Goal: Task Accomplishment & Management: Complete application form

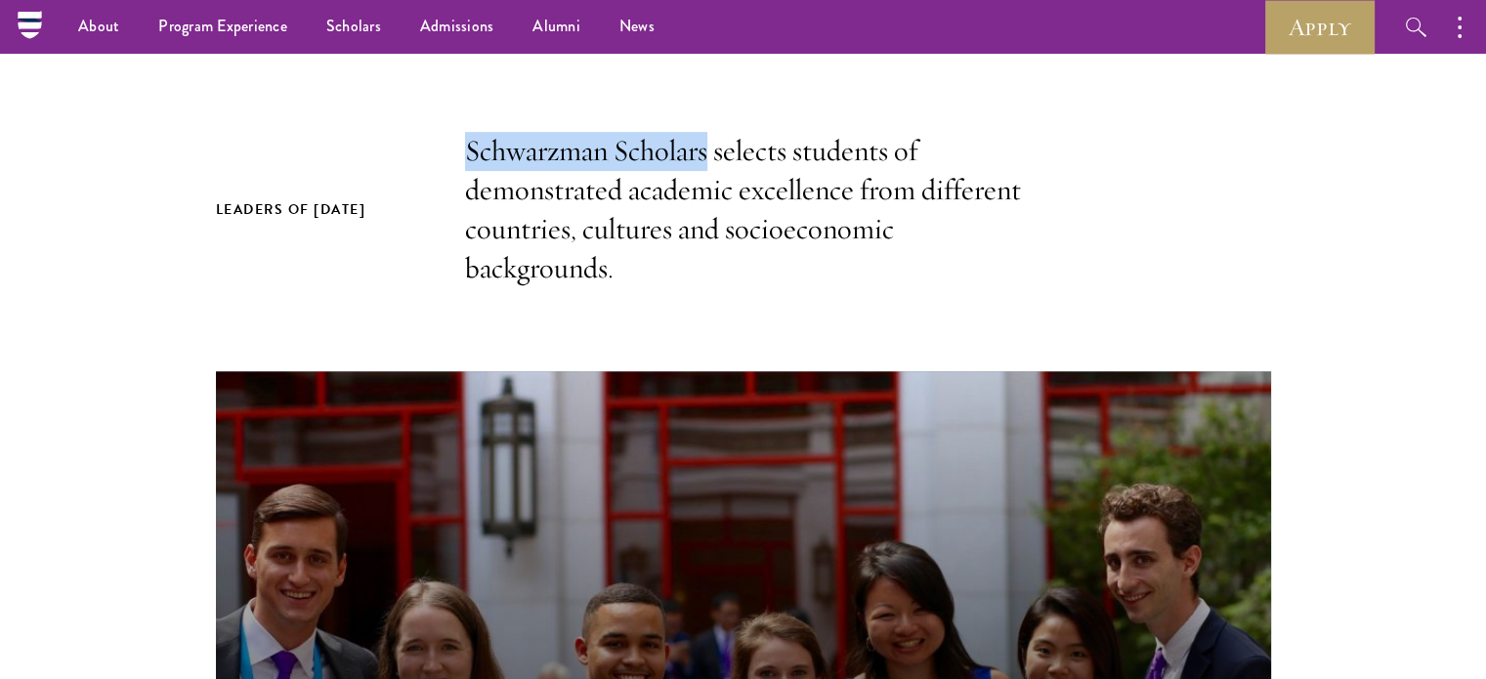
scroll to position [37748, 0]
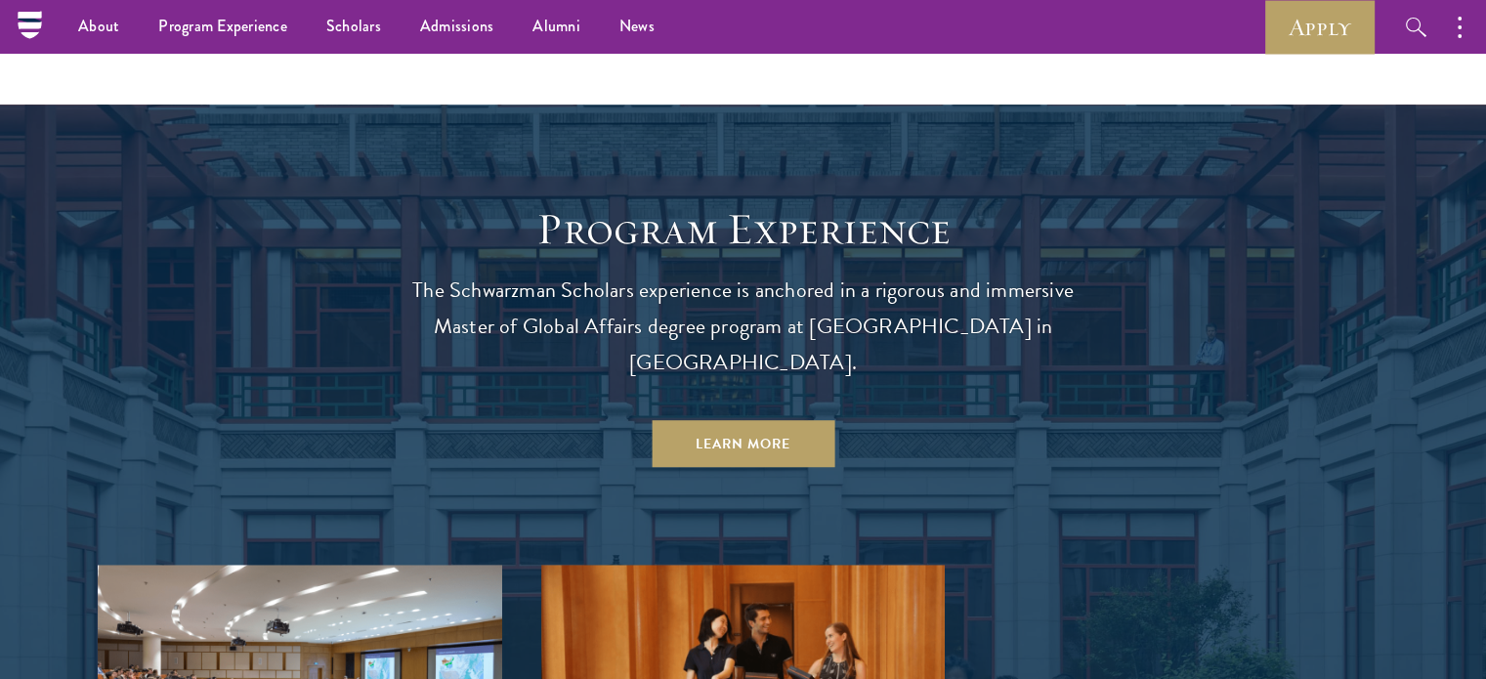
scroll to position [1542, 0]
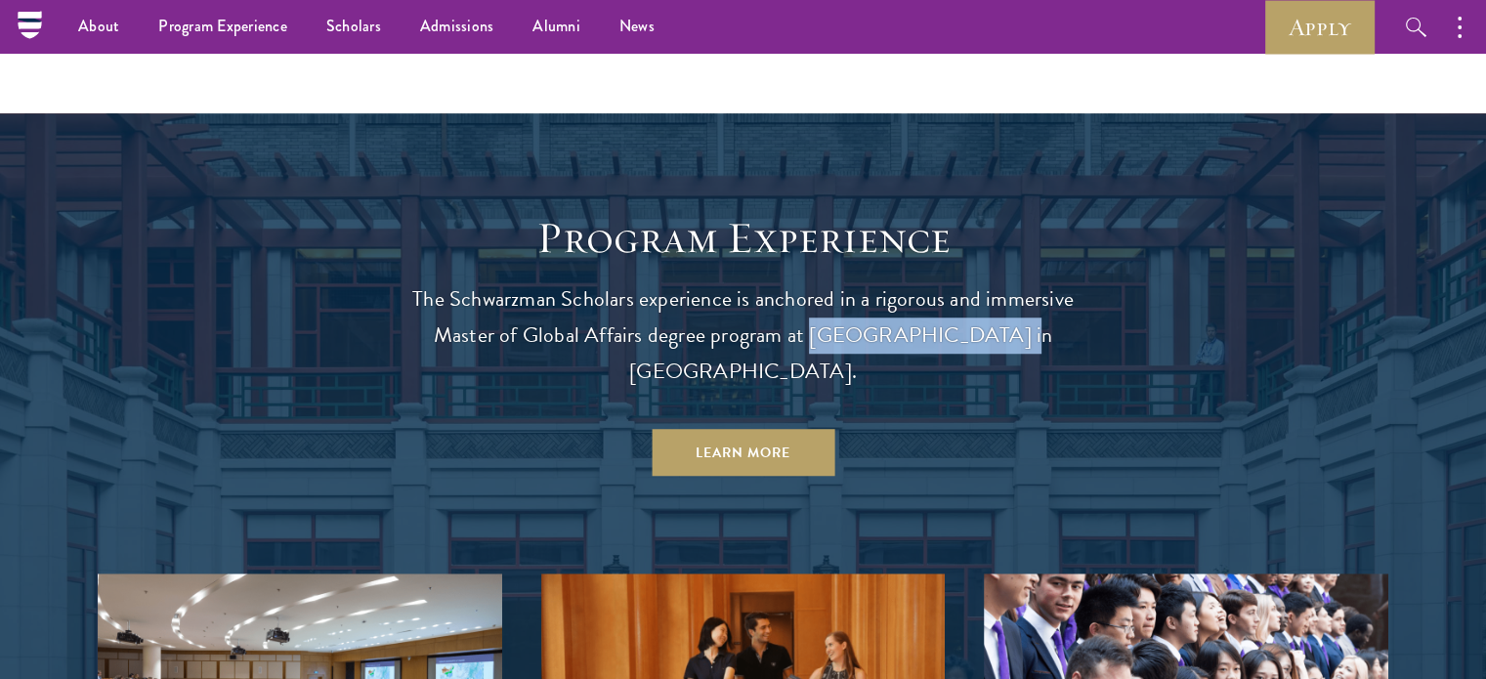
drag, startPoint x: 802, startPoint y: 324, endPoint x: 965, endPoint y: 329, distance: 163.2
click at [965, 329] on p "The Schwarzman Scholars experience is anchored in a rigorous and immersive Mast…" at bounding box center [743, 335] width 703 height 108
copy p "[GEOGRAPHIC_DATA]"
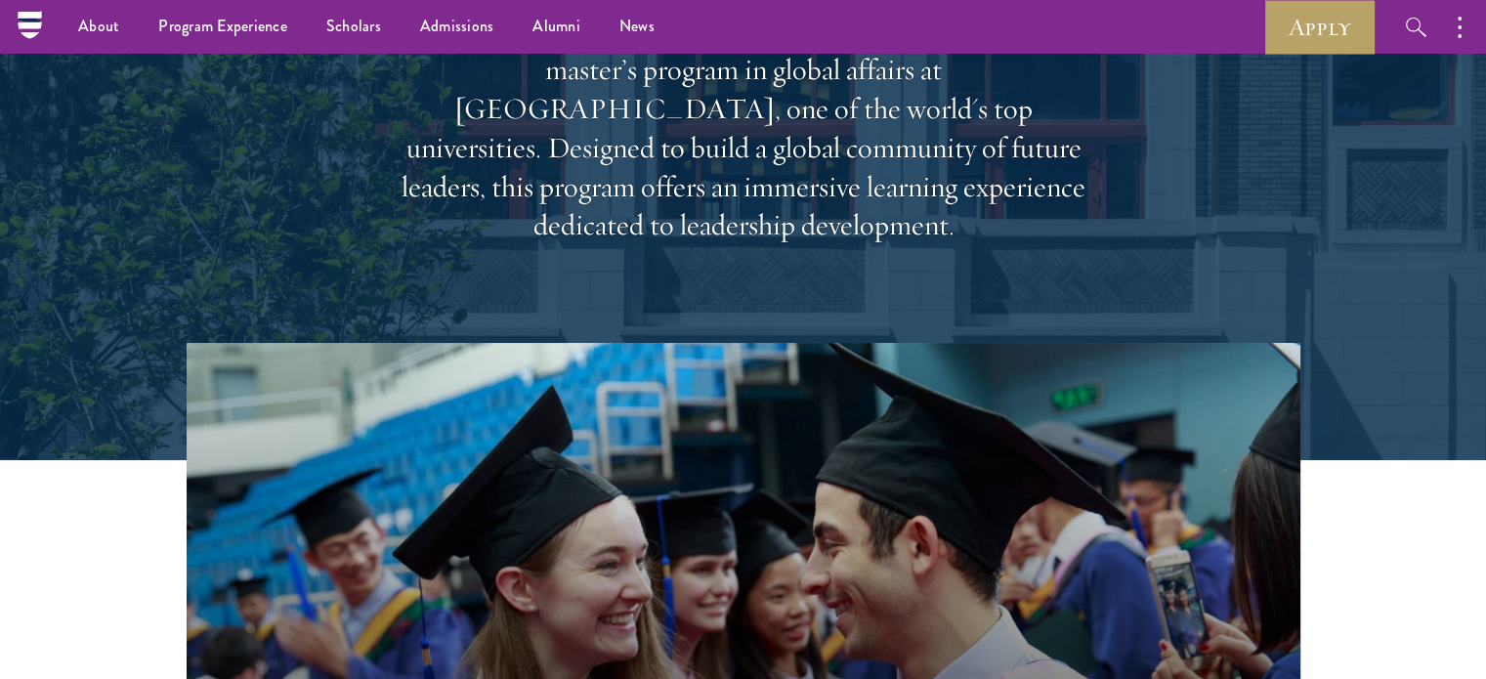
scroll to position [0, 0]
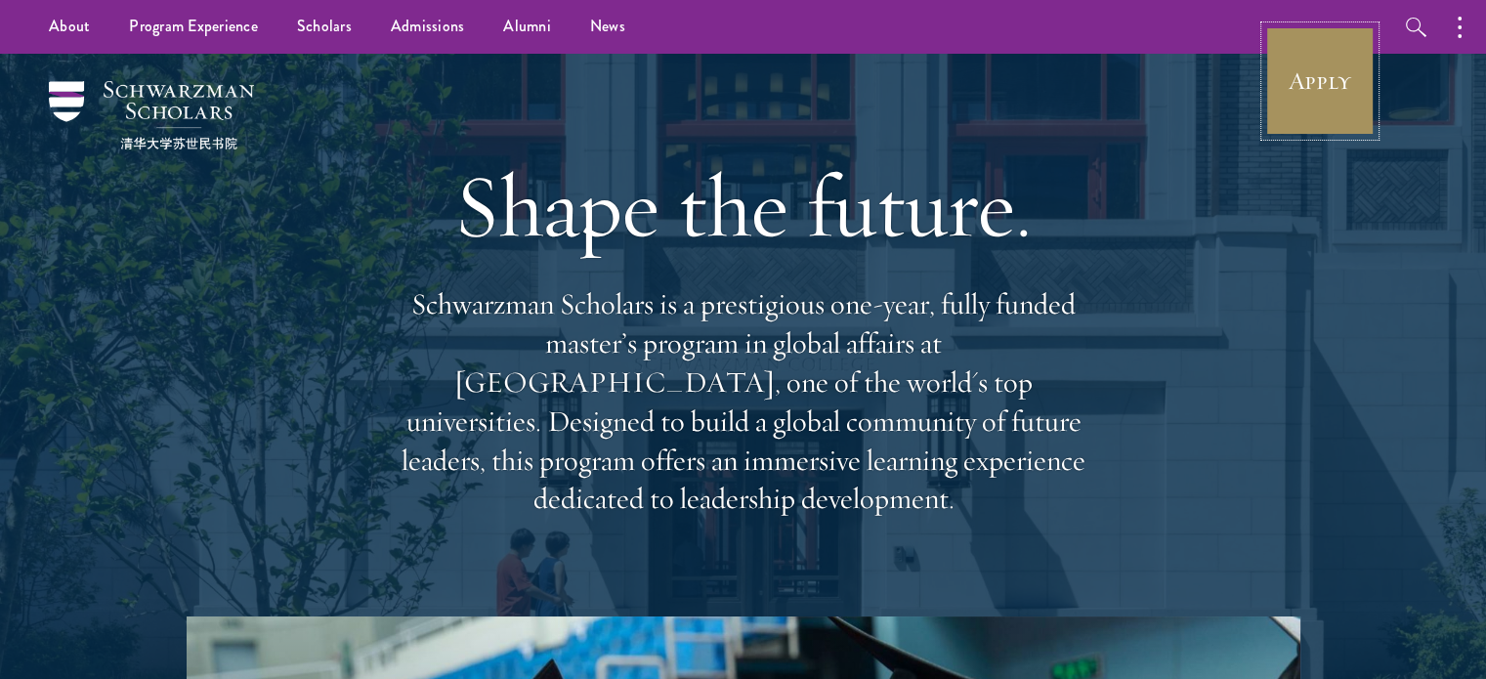
click at [1288, 105] on link "Apply" at bounding box center [1319, 80] width 109 height 109
